Goal: Book appointment/travel/reservation

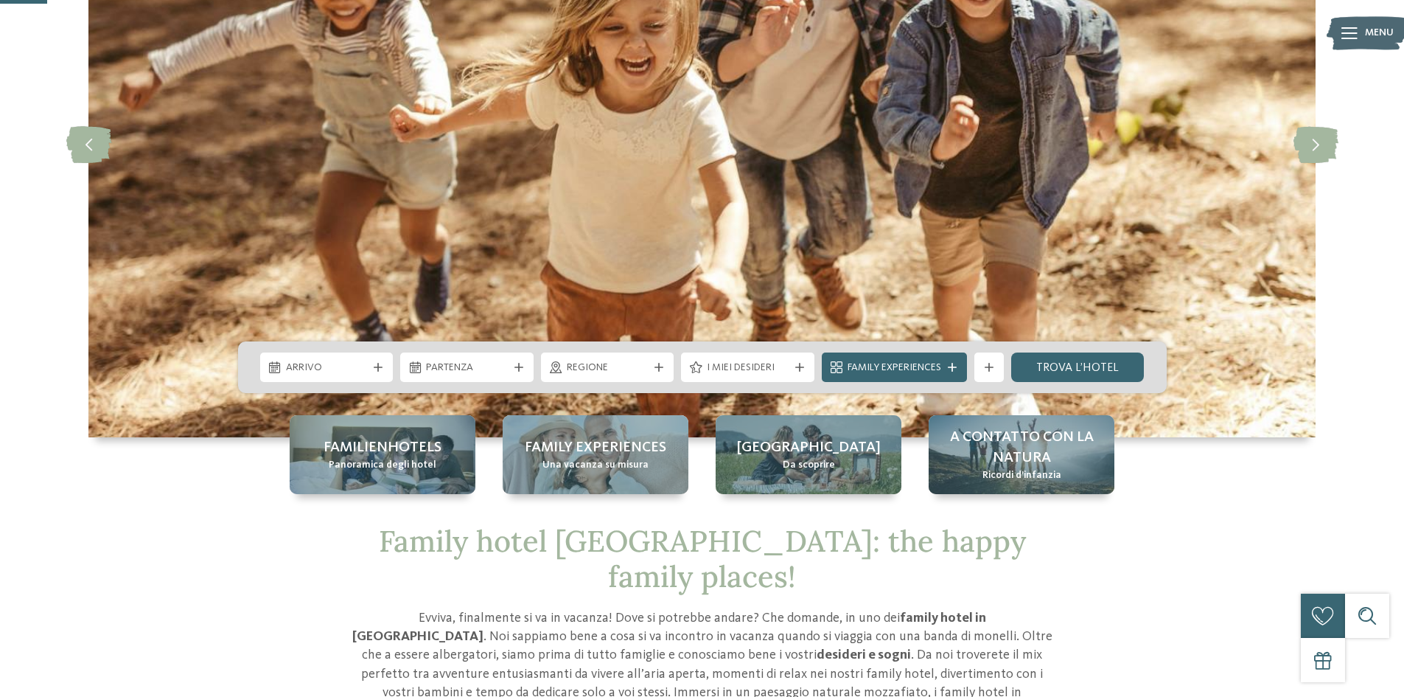
scroll to position [221, 0]
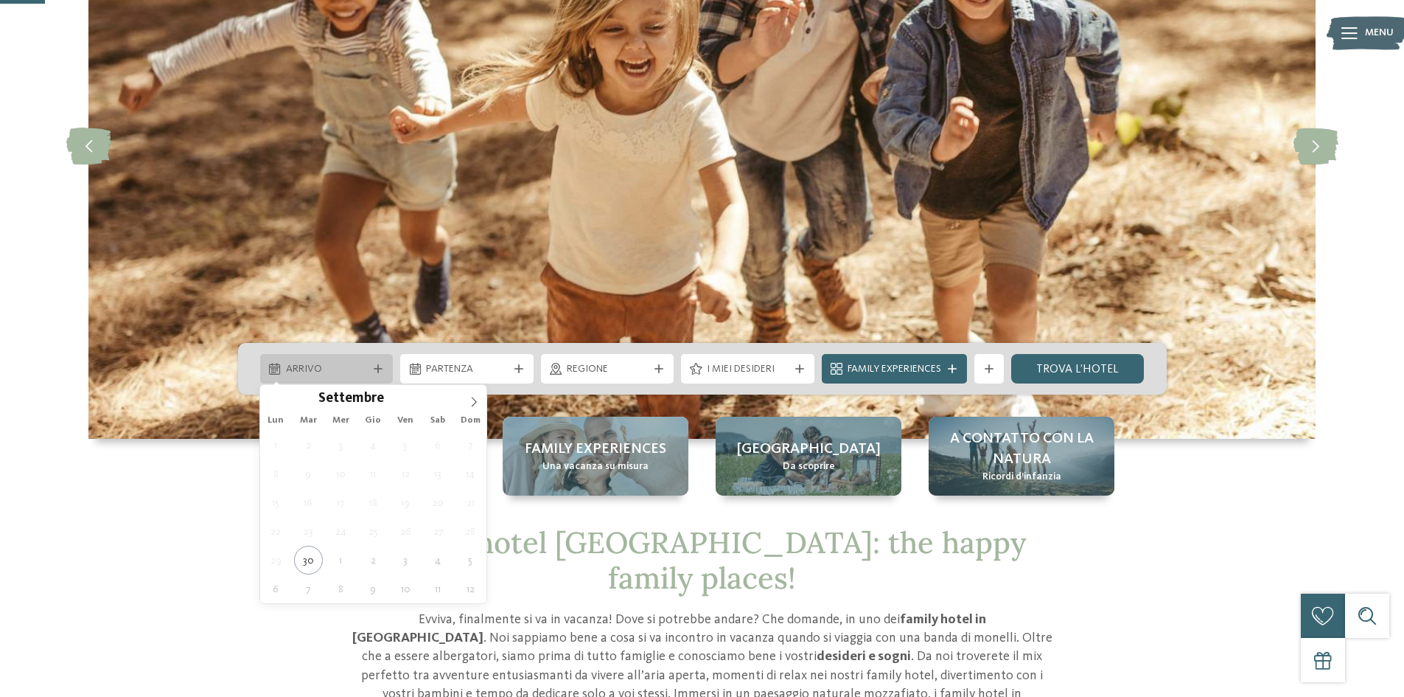
click at [332, 366] on span "Arrivo" at bounding box center [327, 369] width 82 height 15
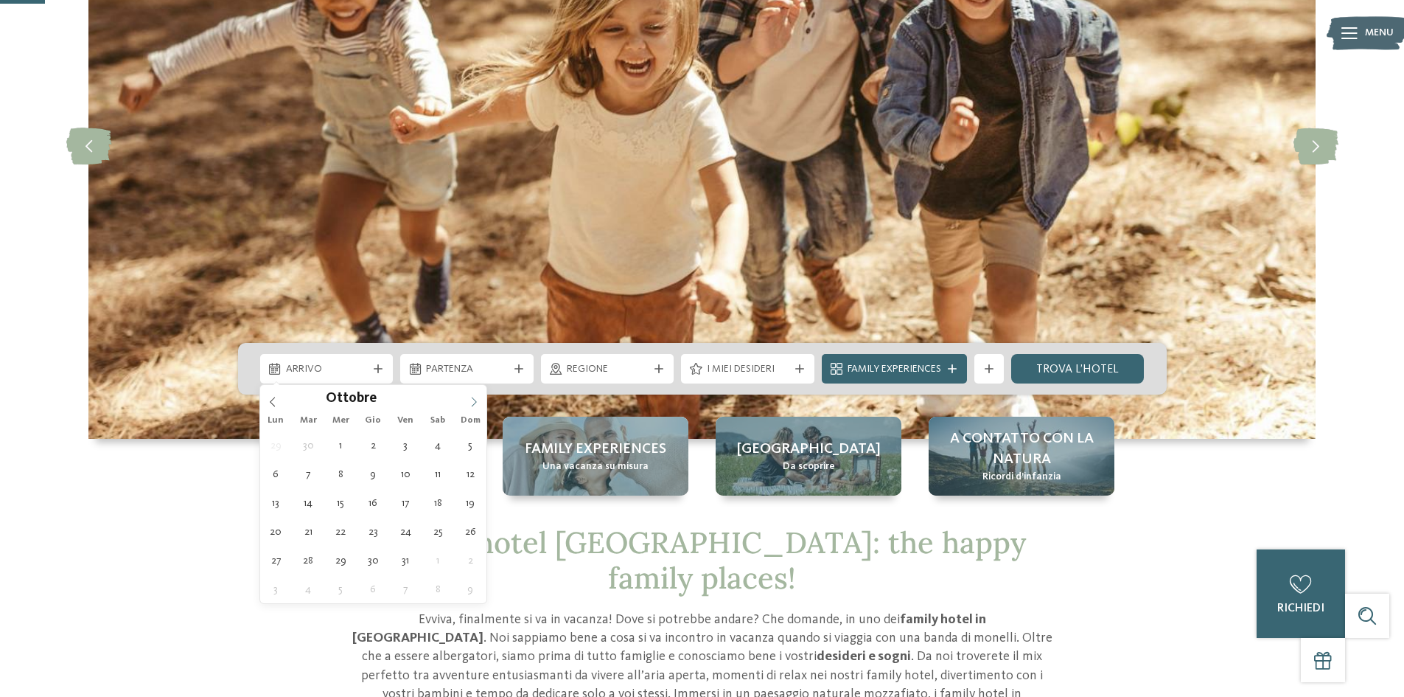
click at [473, 394] on span at bounding box center [473, 397] width 25 height 25
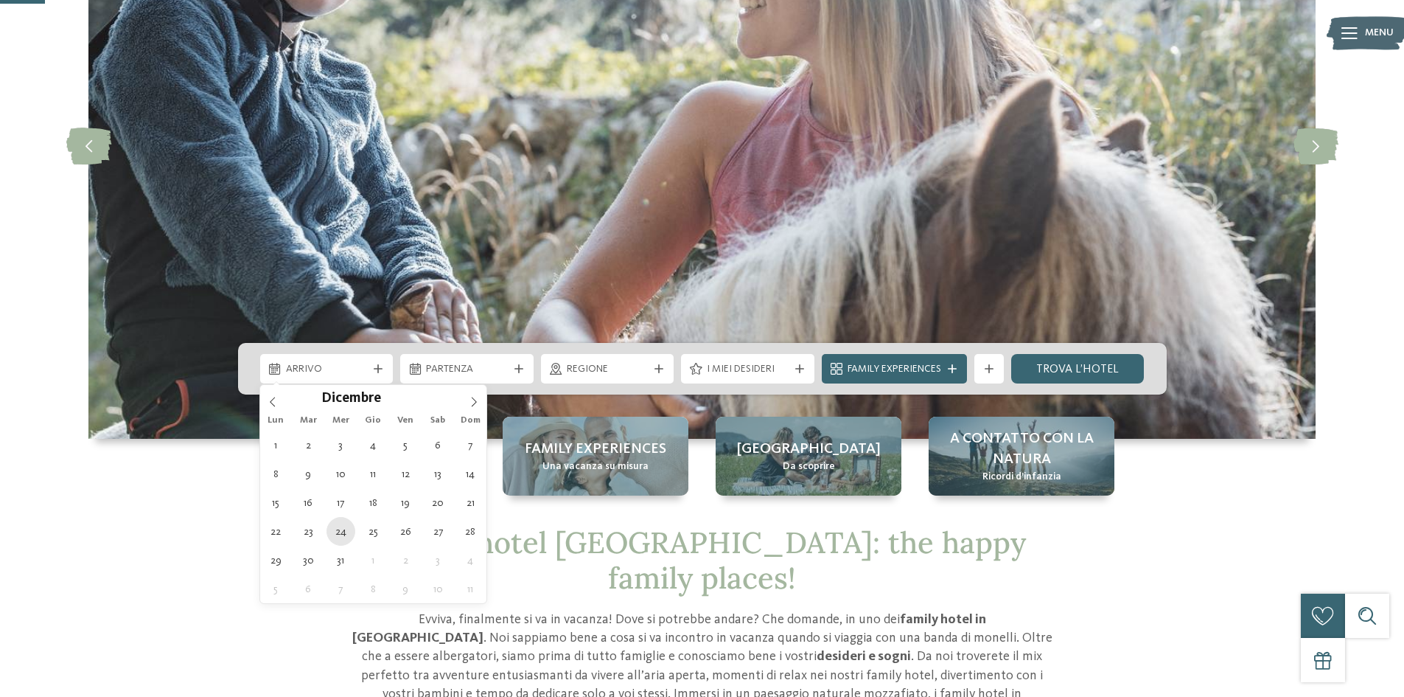
type div "[DATE]"
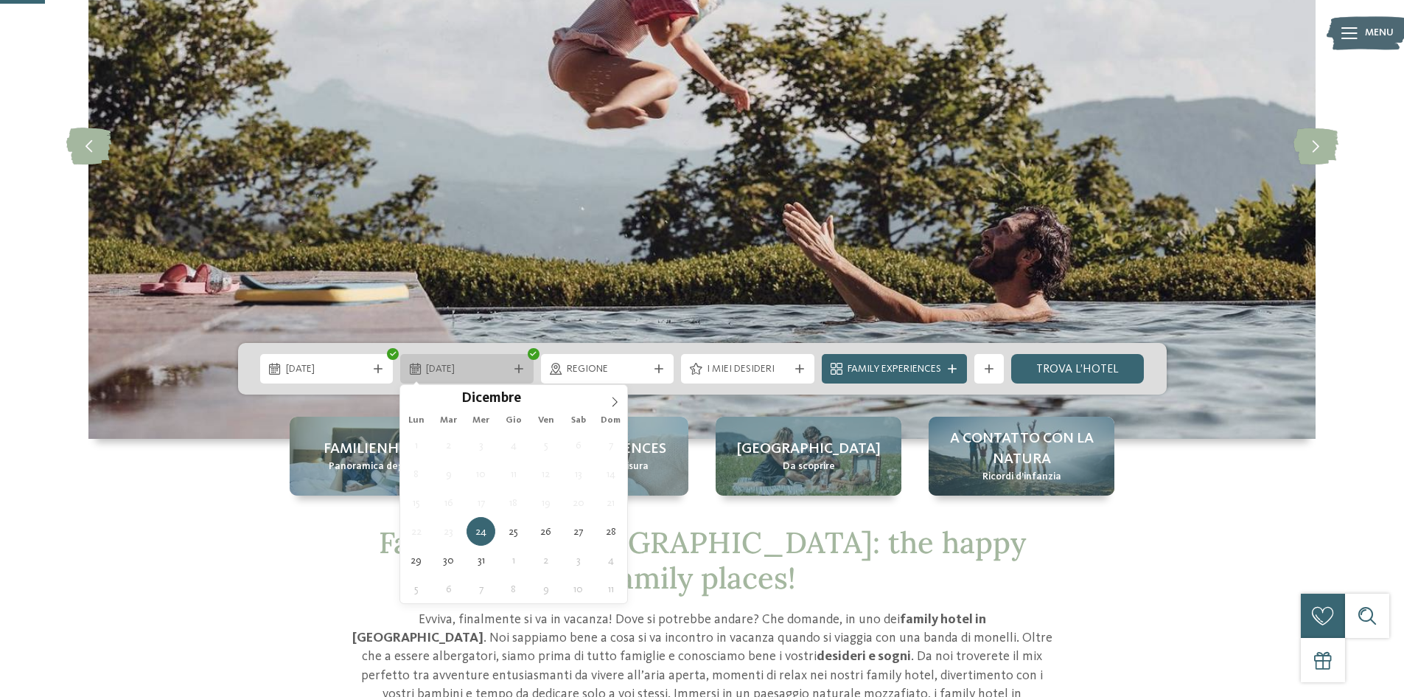
click at [425, 364] on div "[DATE]" at bounding box center [466, 368] width 89 height 16
type div "[DATE]"
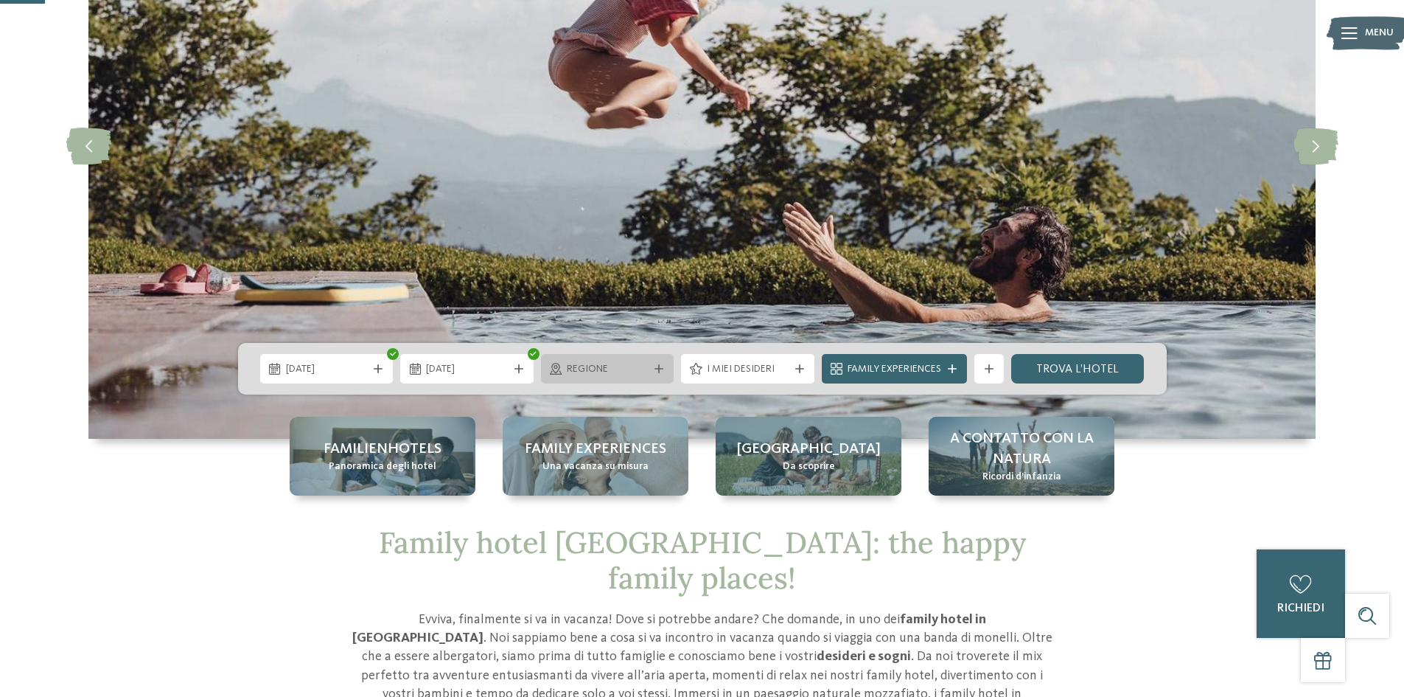
click at [607, 364] on span "Regione" at bounding box center [608, 369] width 82 height 15
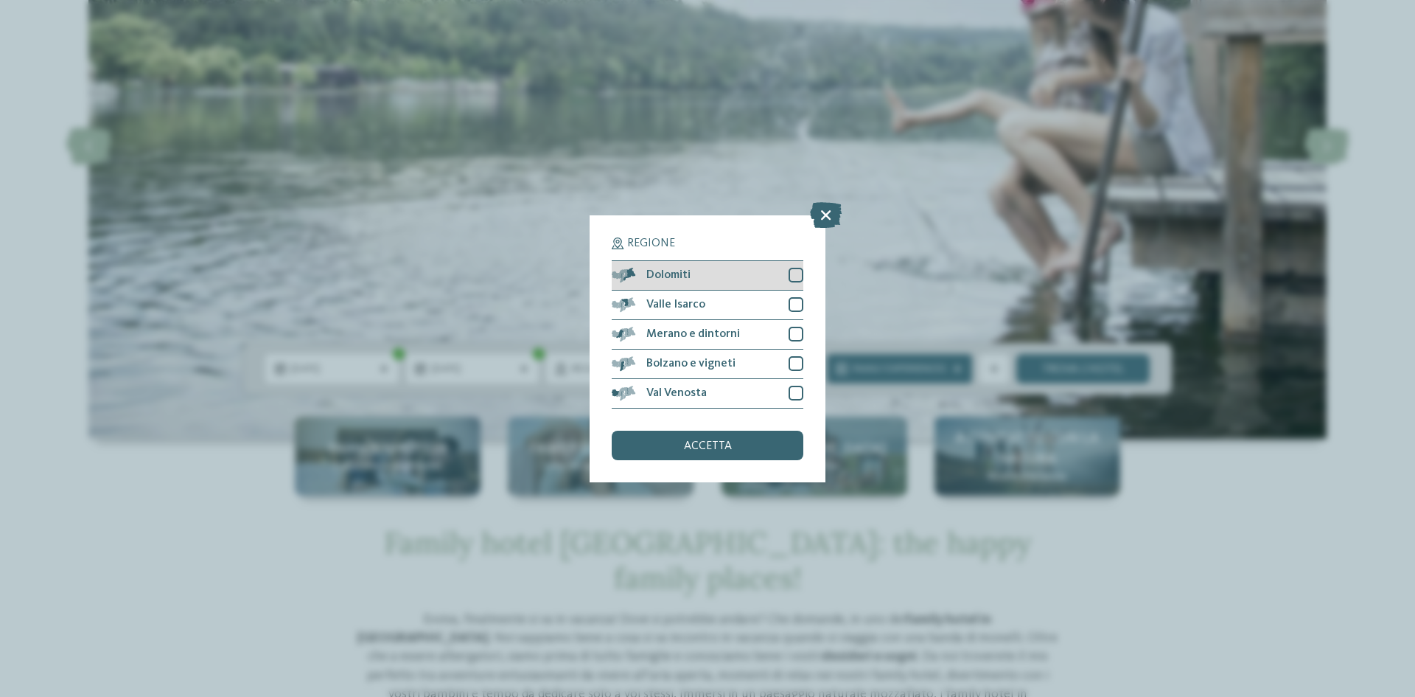
click at [800, 276] on div at bounding box center [796, 275] width 15 height 15
click at [795, 305] on div at bounding box center [796, 304] width 15 height 15
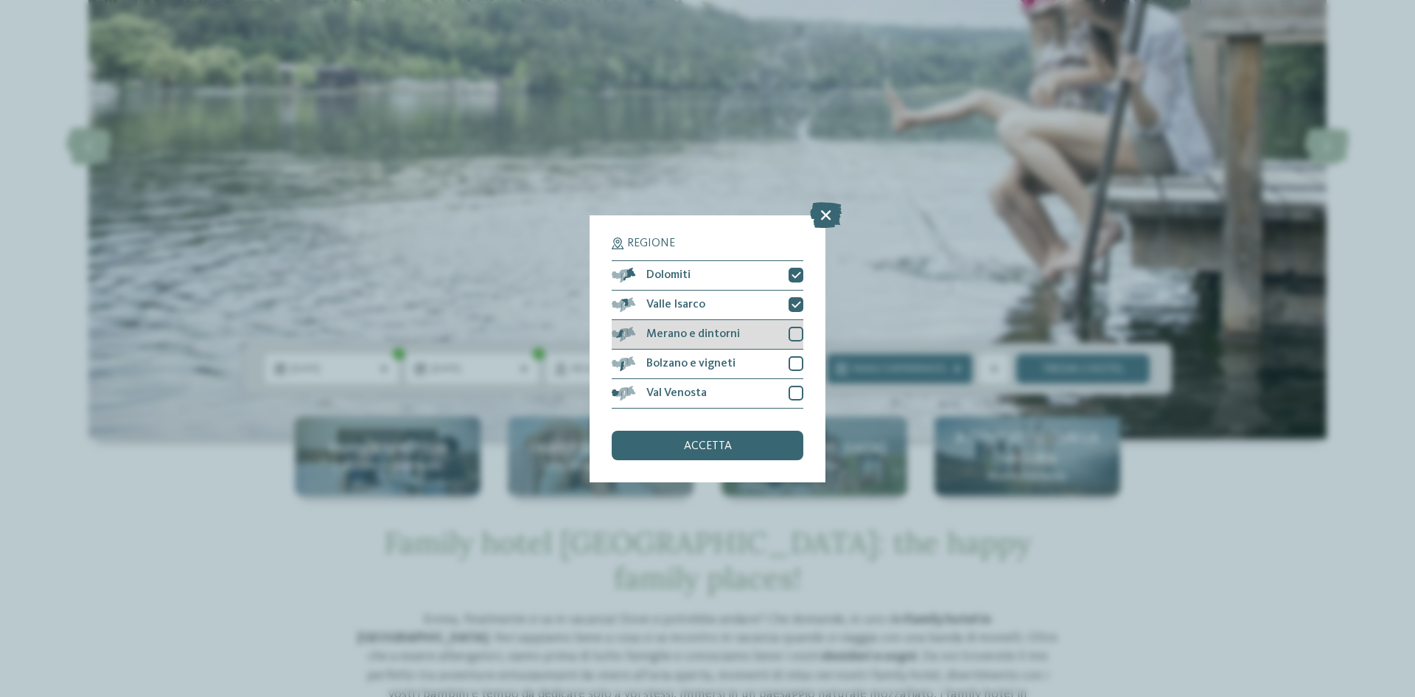
click at [795, 336] on div at bounding box center [796, 334] width 15 height 15
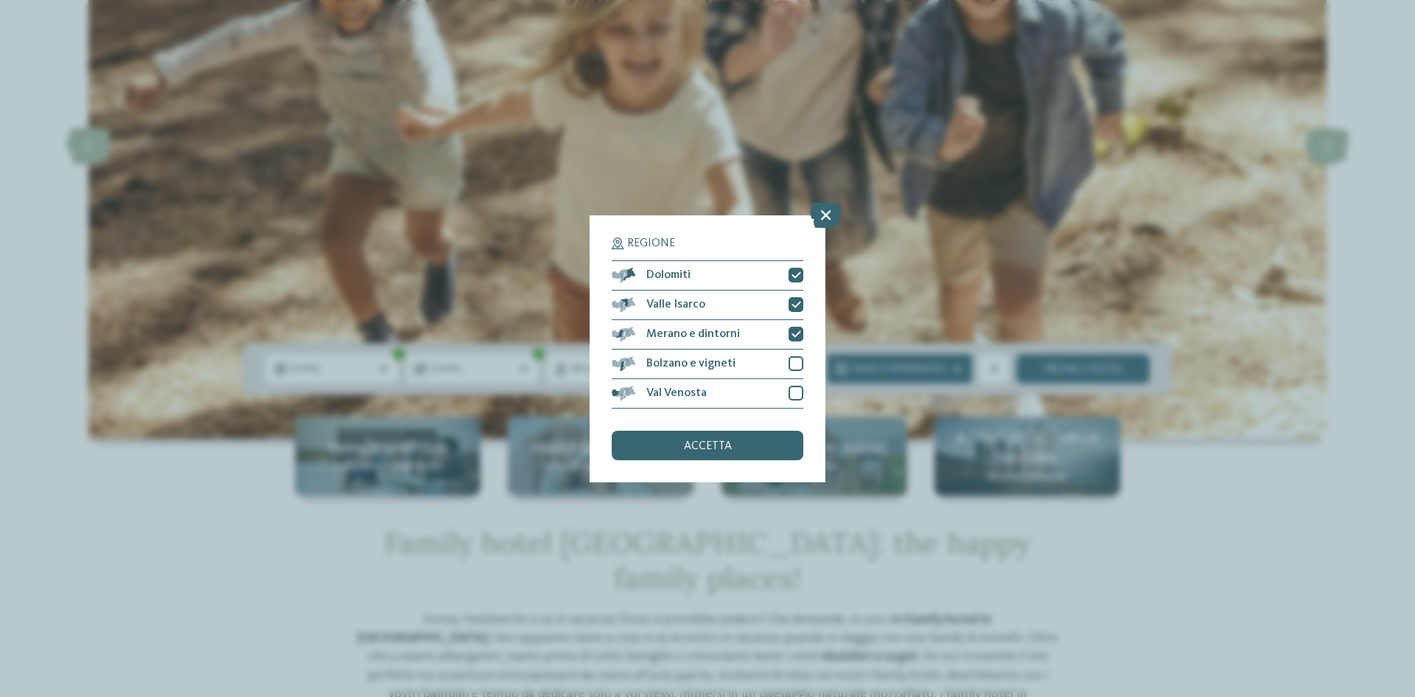
click at [806, 363] on div "Regione Dolomiti Valle Isarco" at bounding box center [708, 348] width 236 height 267
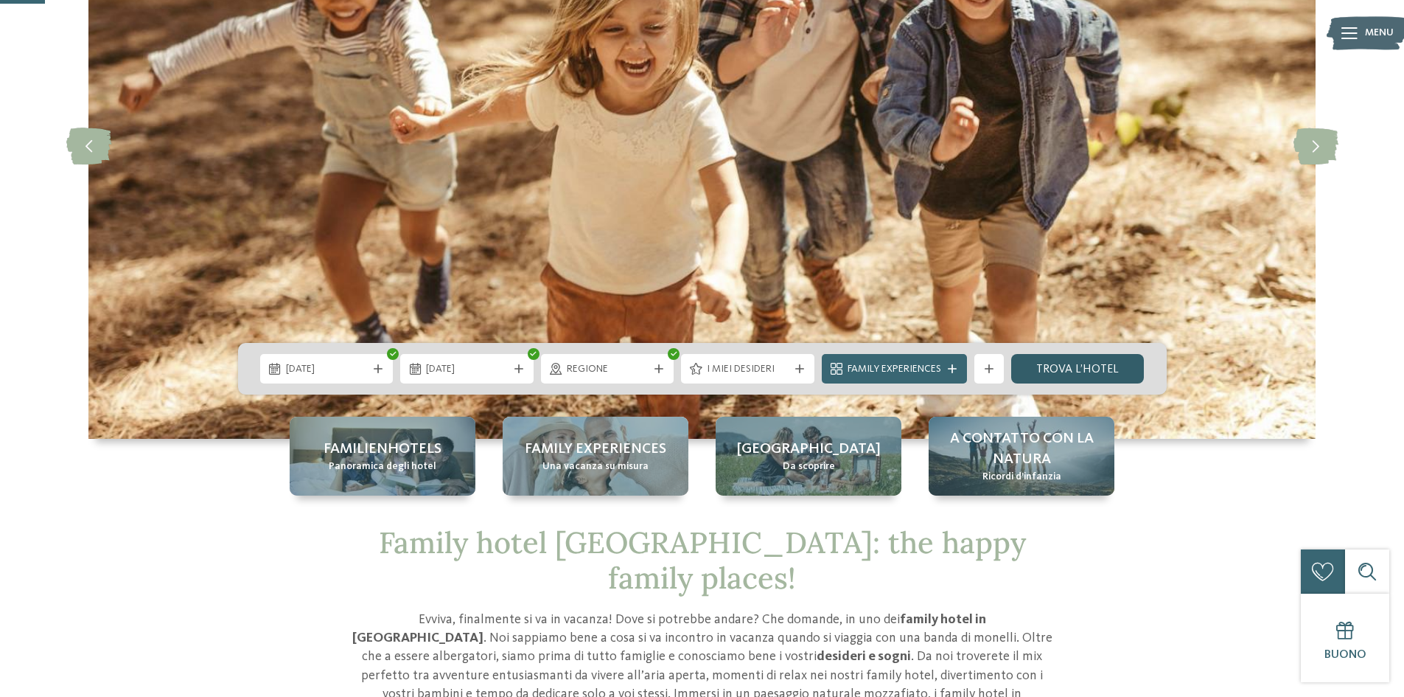
click at [1061, 367] on link "trova l’hotel" at bounding box center [1077, 368] width 133 height 29
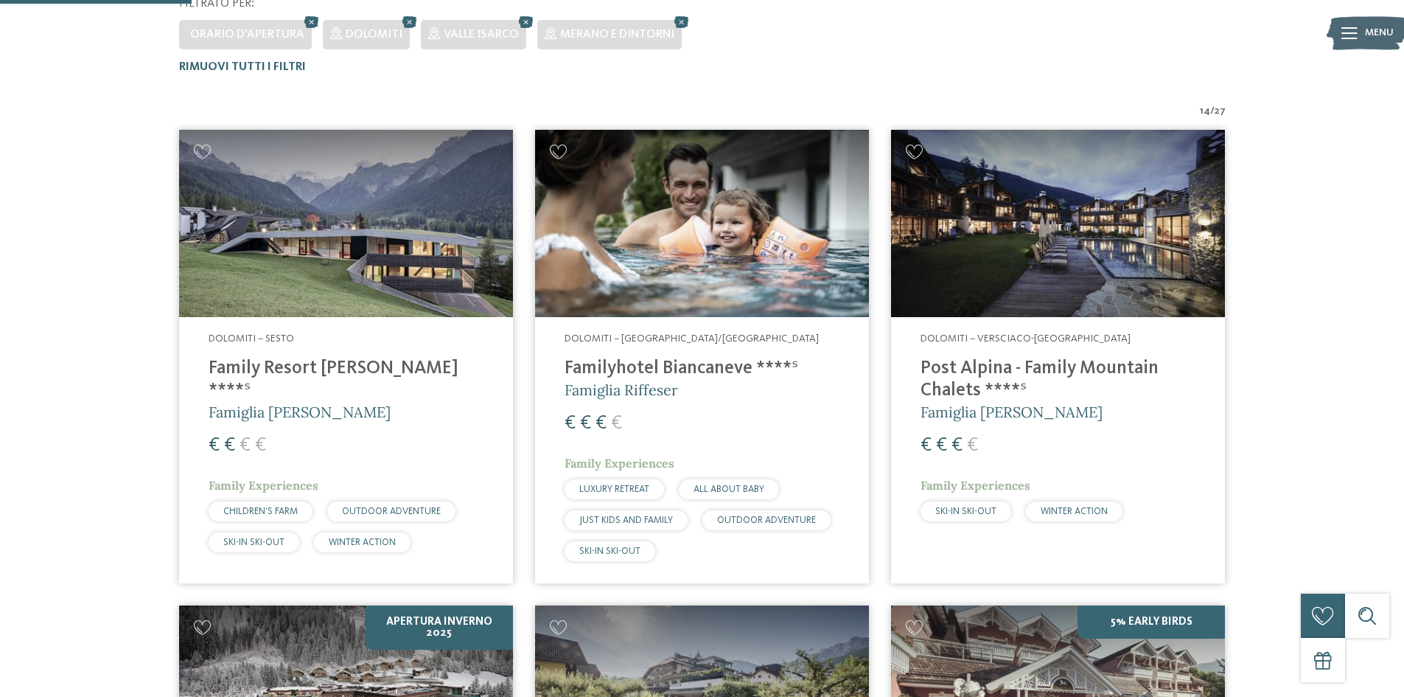
scroll to position [484, 0]
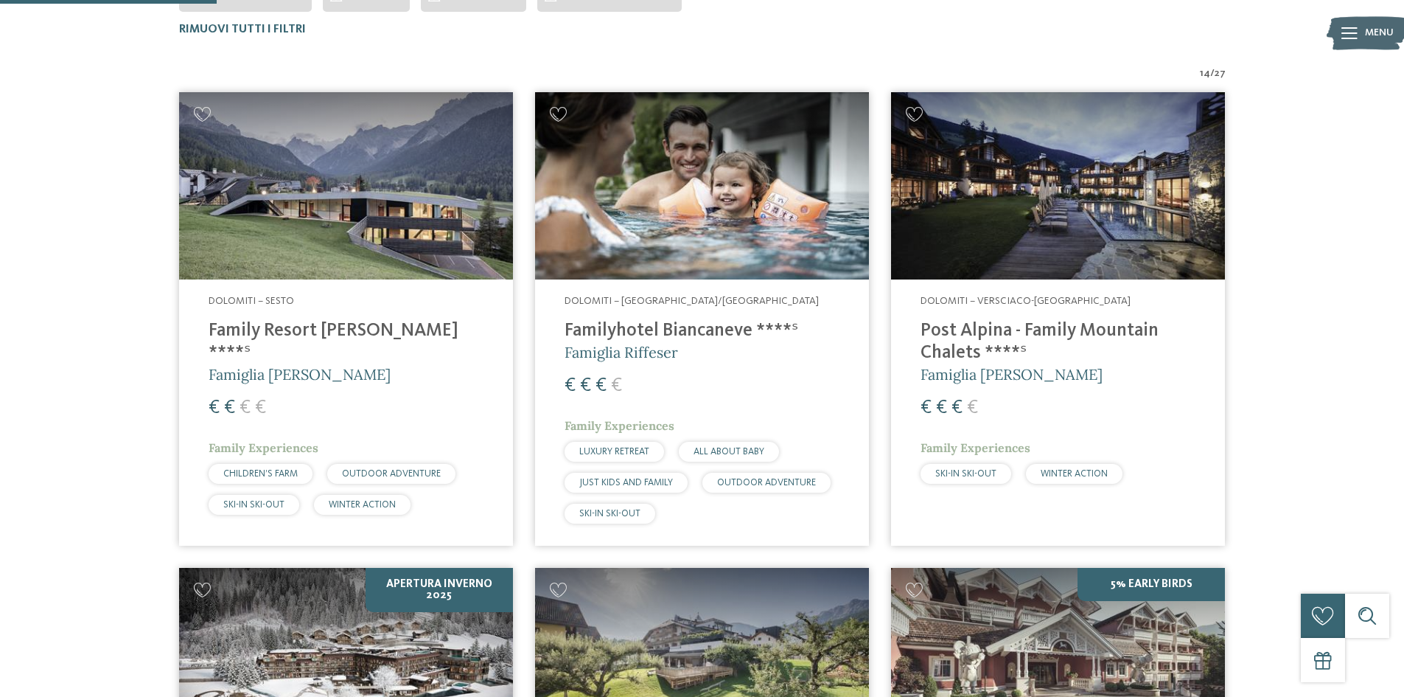
click at [606, 337] on h4 "Familyhotel Biancaneve ****ˢ" at bounding box center [702, 331] width 275 height 22
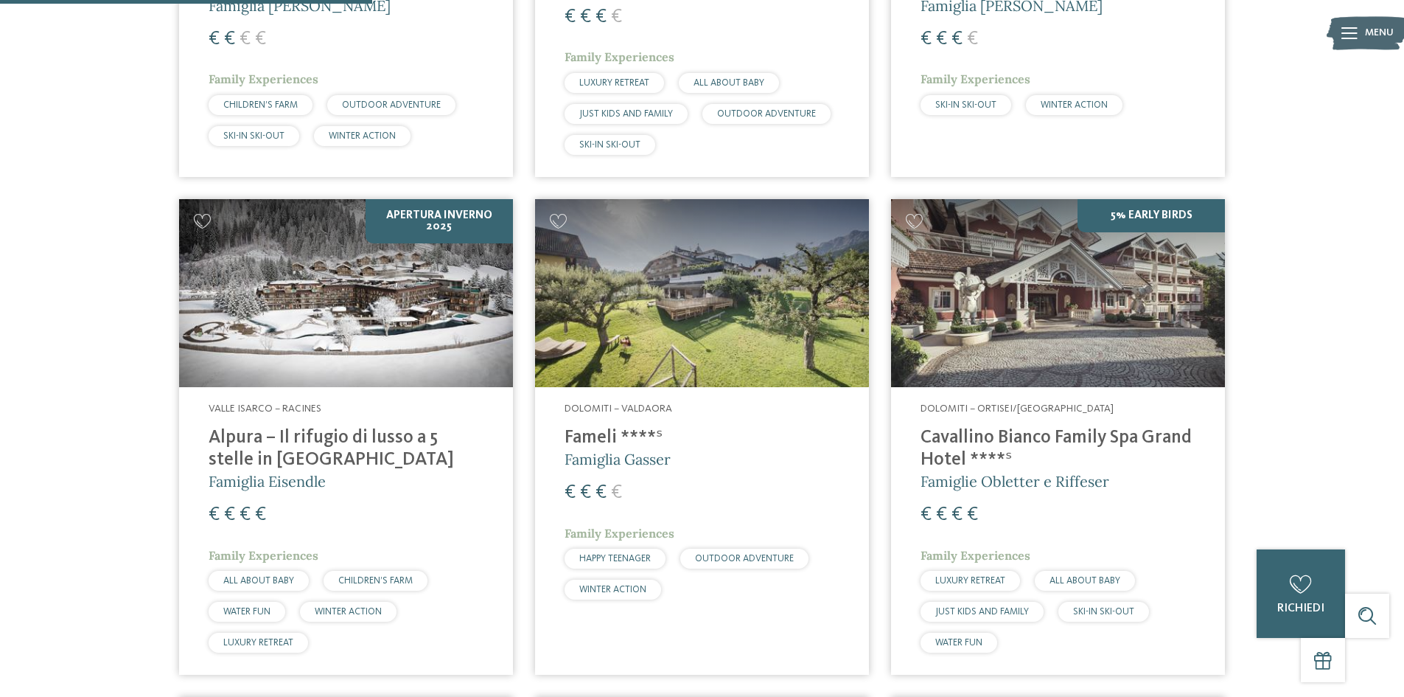
scroll to position [631, 0]
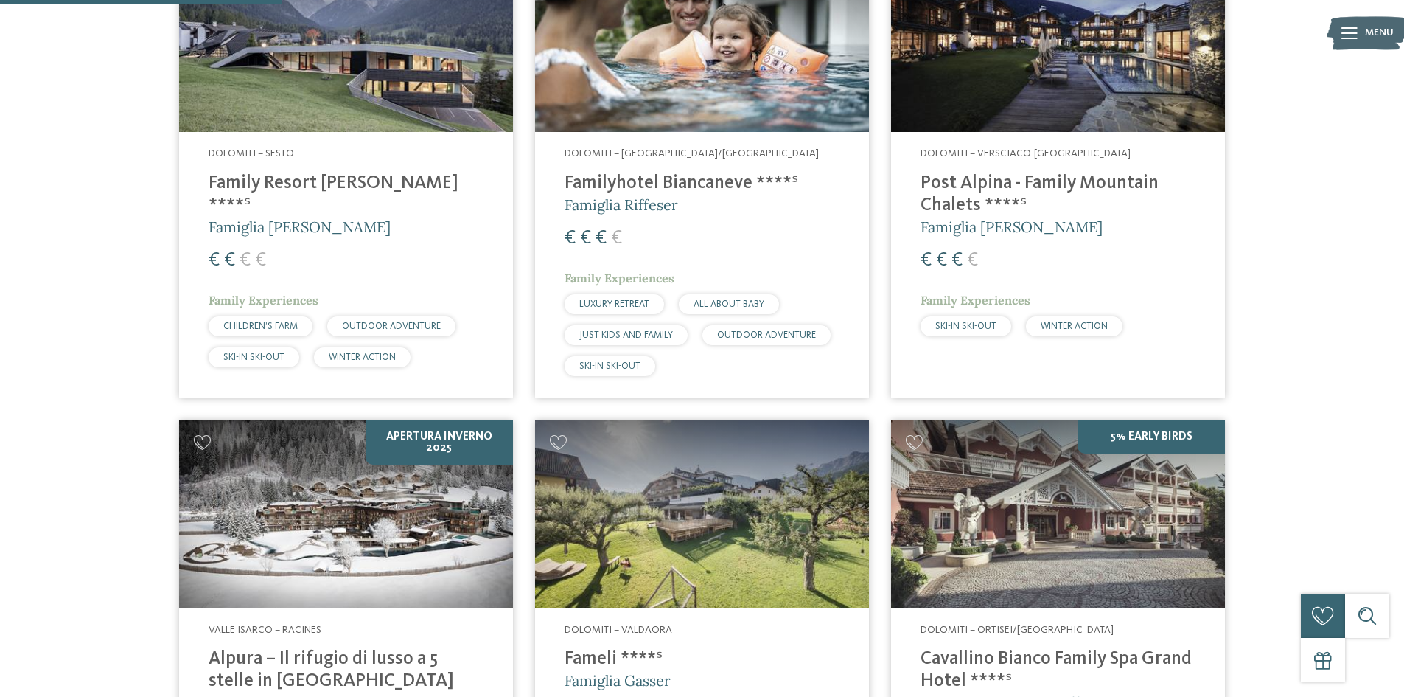
click at [355, 189] on h4 "Family Resort [PERSON_NAME] ****ˢ" at bounding box center [346, 194] width 275 height 44
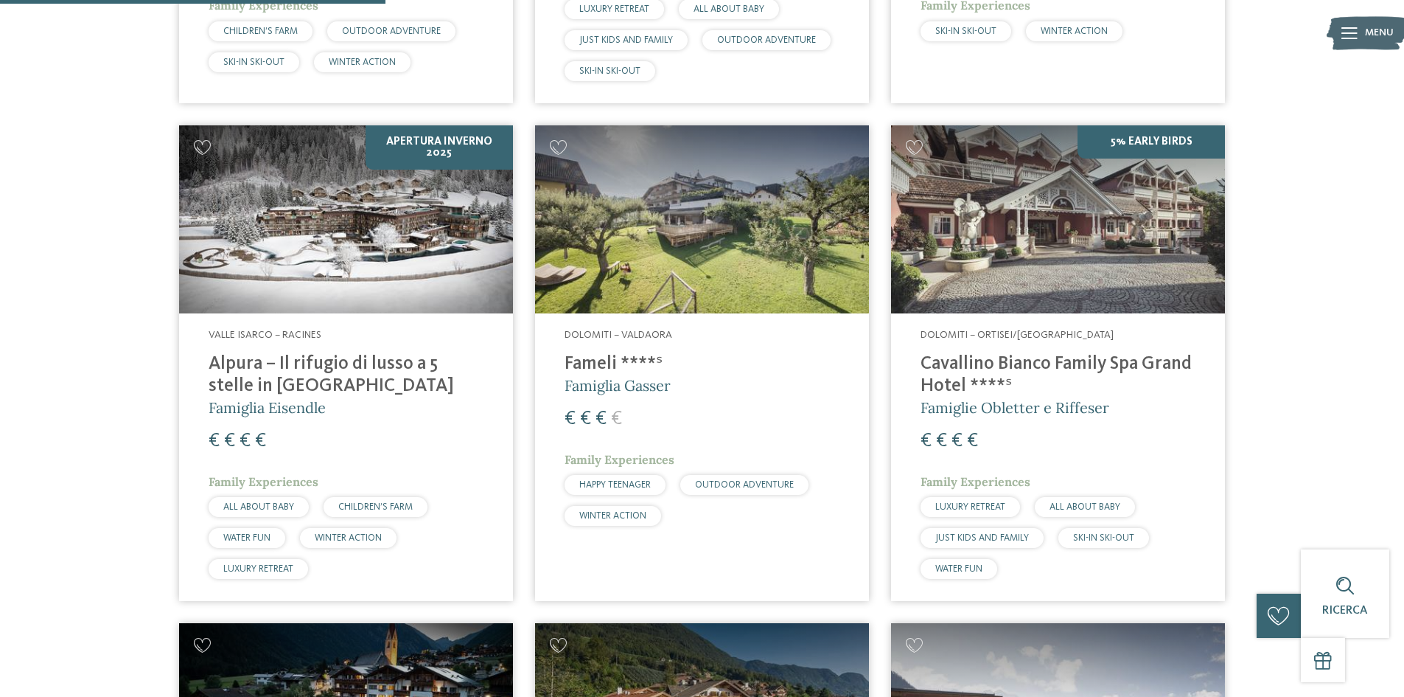
scroll to position [820, 0]
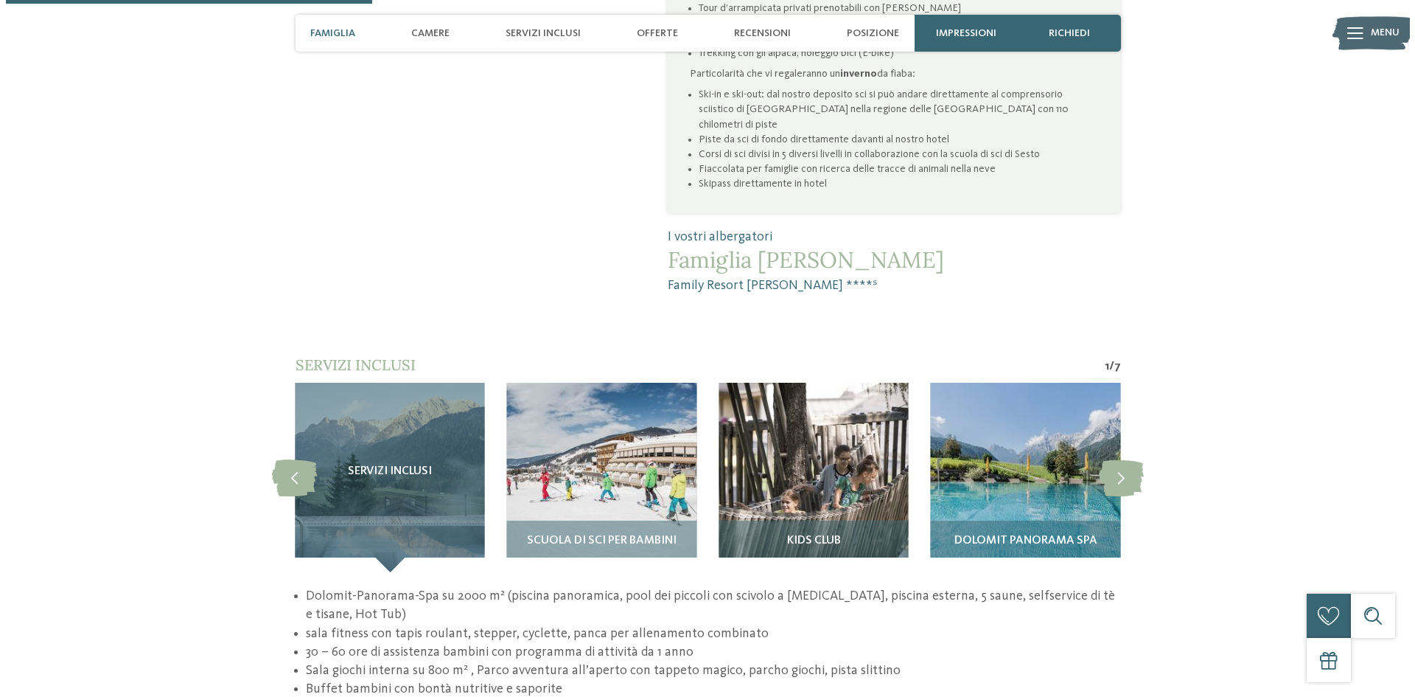
scroll to position [1179, 0]
